Goal: Find specific page/section: Find specific page/section

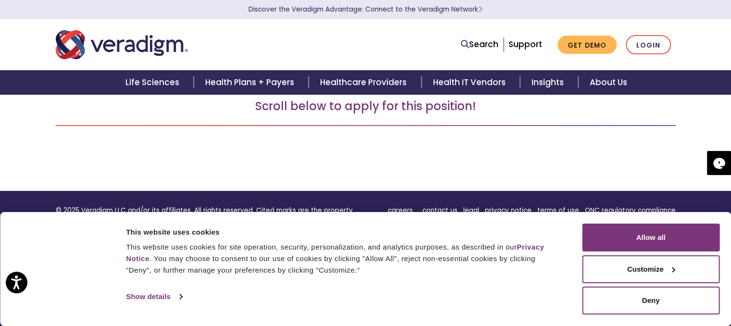
scroll to position [194, 0]
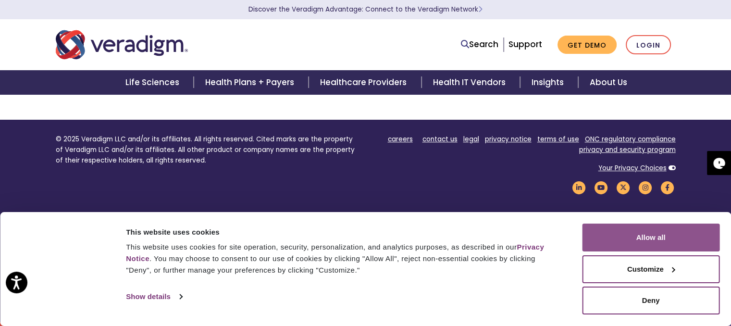
click at [627, 242] on button "Allow all" at bounding box center [650, 237] width 137 height 28
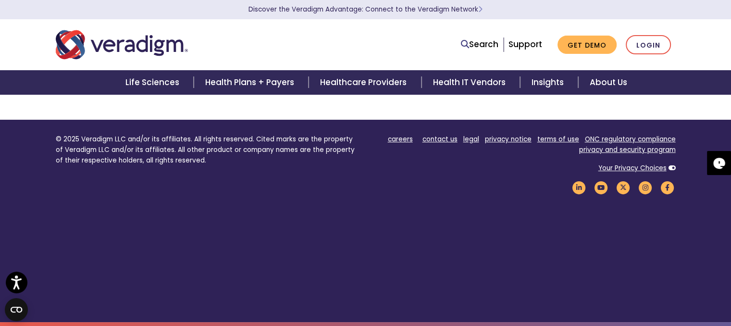
scroll to position [0, 0]
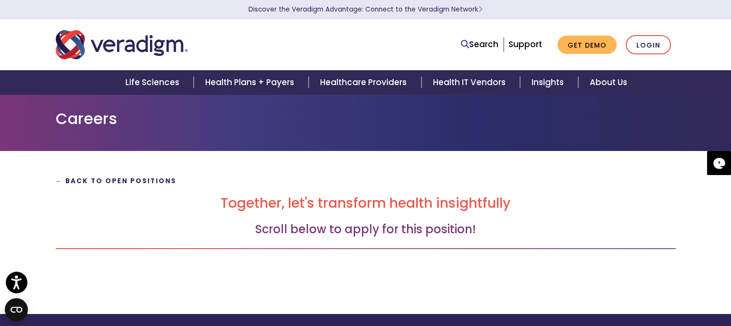
click at [145, 183] on strong "← Back to Open Positions" at bounding box center [116, 180] width 121 height 9
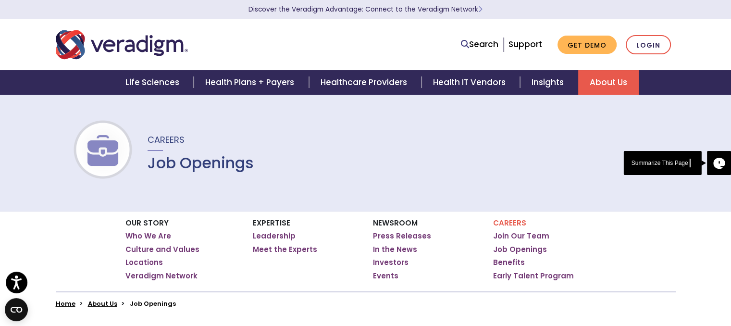
click at [176, 165] on h1 "Job Openings" at bounding box center [201, 163] width 106 height 18
